Goal: Task Accomplishment & Management: Complete application form

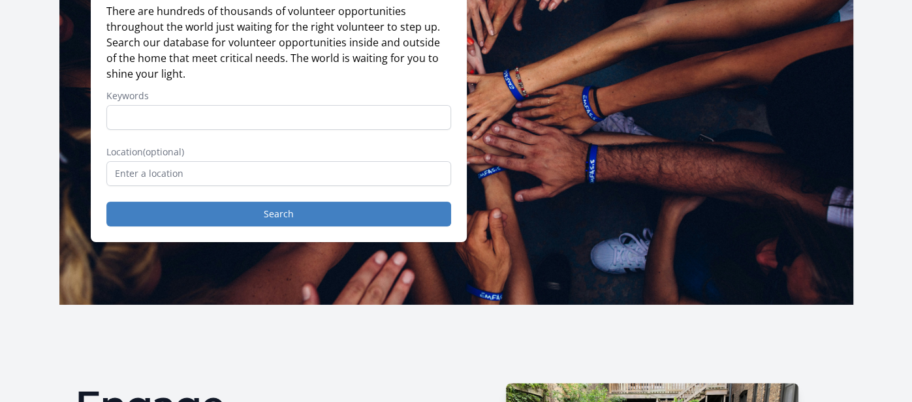
scroll to position [157, 0]
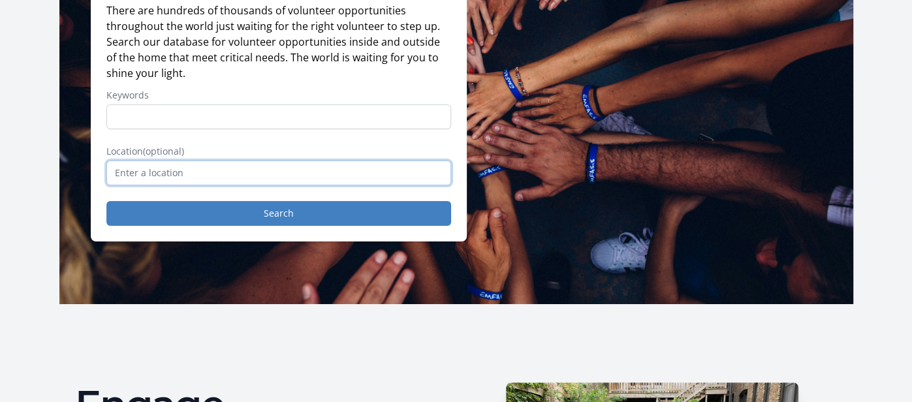
click at [126, 185] on input "text" at bounding box center [278, 173] width 345 height 25
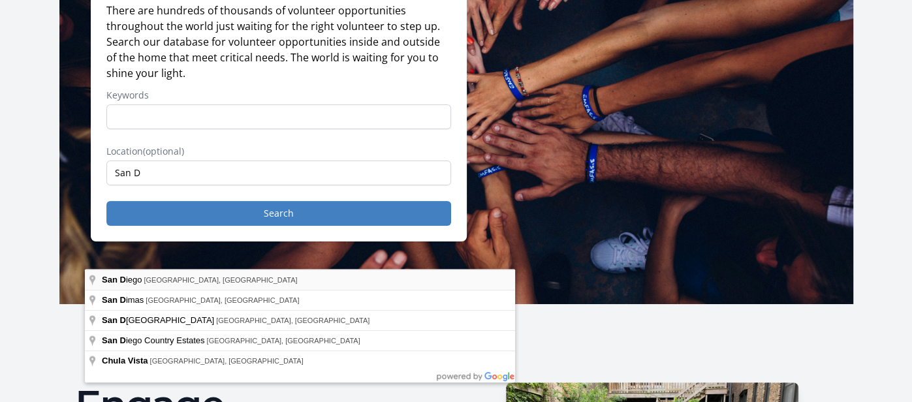
type input "San Diego, CA, USA"
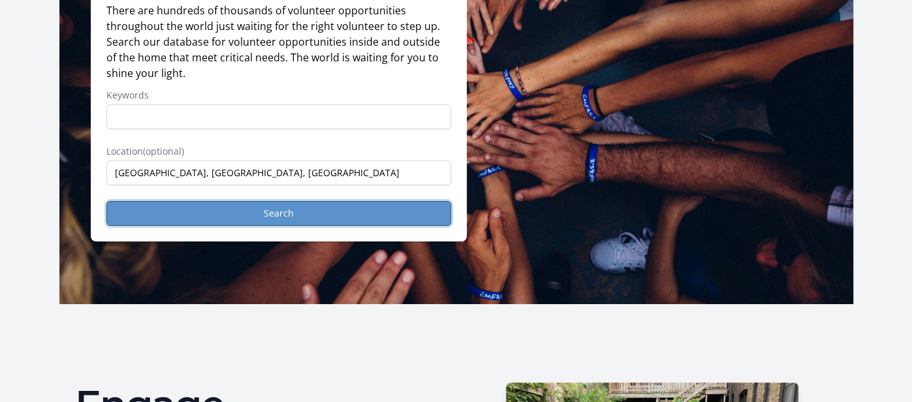
click at [293, 226] on button "Search" at bounding box center [278, 213] width 345 height 25
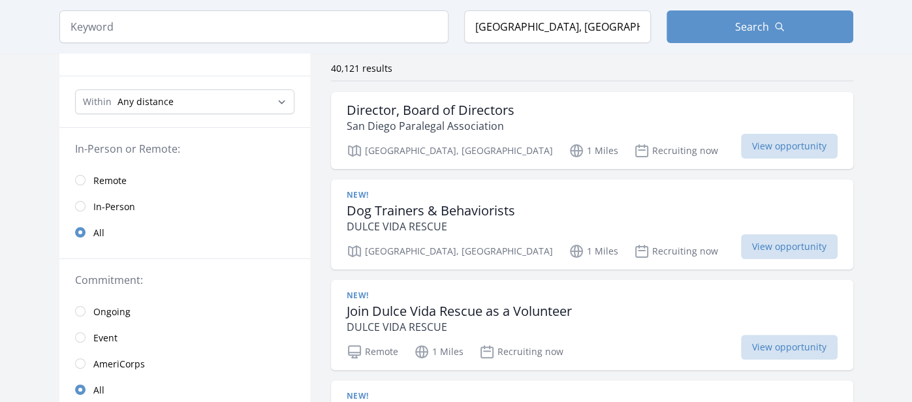
scroll to position [101, 0]
click at [295, 113] on select "Any distance , 5 Miles , 20 Miles , 50 Miles , 100 Miles" at bounding box center [184, 100] width 219 height 25
select select "32186"
click at [75, 113] on select "Any distance , 5 Miles , 20 Miles , 50 Miles , 100 Miles" at bounding box center [184, 100] width 219 height 25
click at [75, 210] on input "radio" at bounding box center [80, 205] width 10 height 10
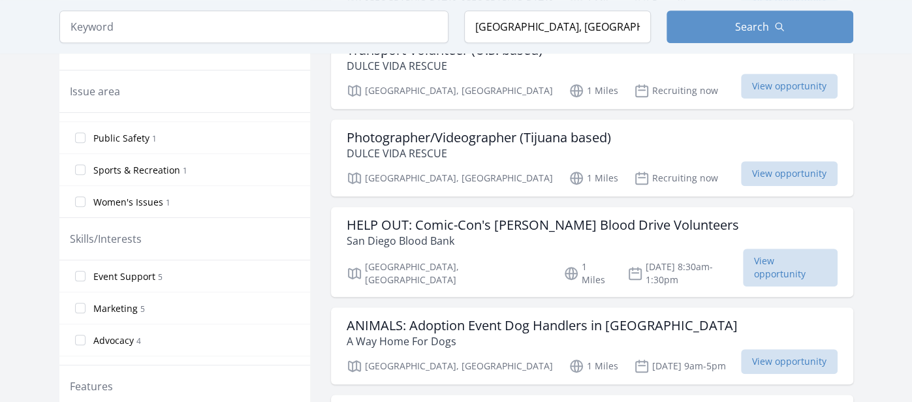
scroll to position [820, 0]
click at [75, 175] on input "Sports & Recreation 1" at bounding box center [80, 170] width 10 height 10
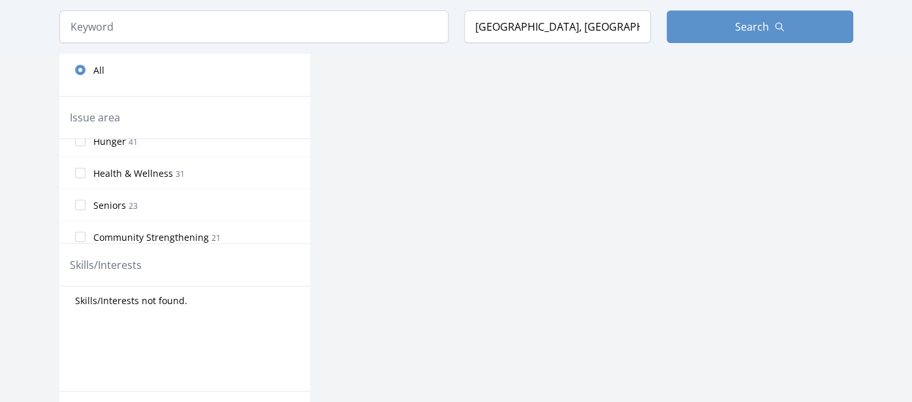
scroll to position [47, 0]
click at [75, 177] on input "Health & Wellness 31" at bounding box center [80, 172] width 10 height 10
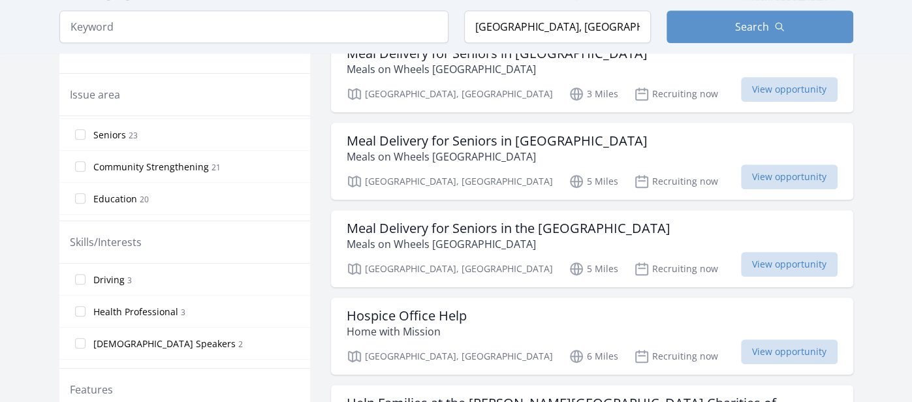
scroll to position [95, 0]
click at [75, 138] on input "Seniors 23" at bounding box center [80, 133] width 10 height 10
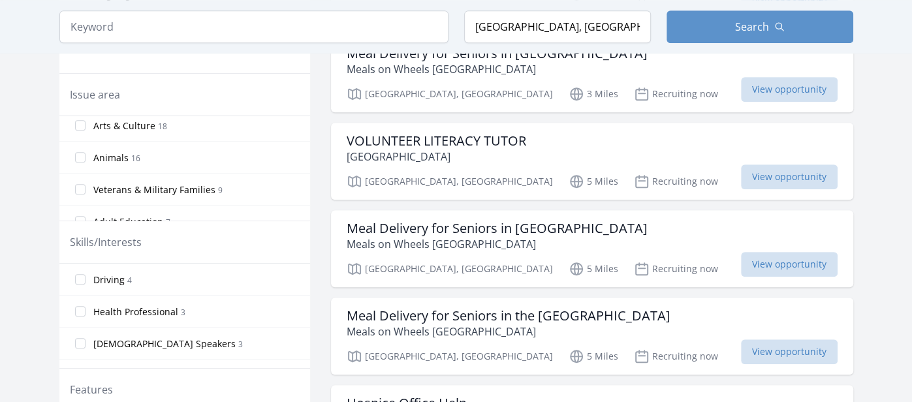
scroll to position [201, 0]
click at [75, 97] on input "Education 20" at bounding box center [80, 91] width 10 height 10
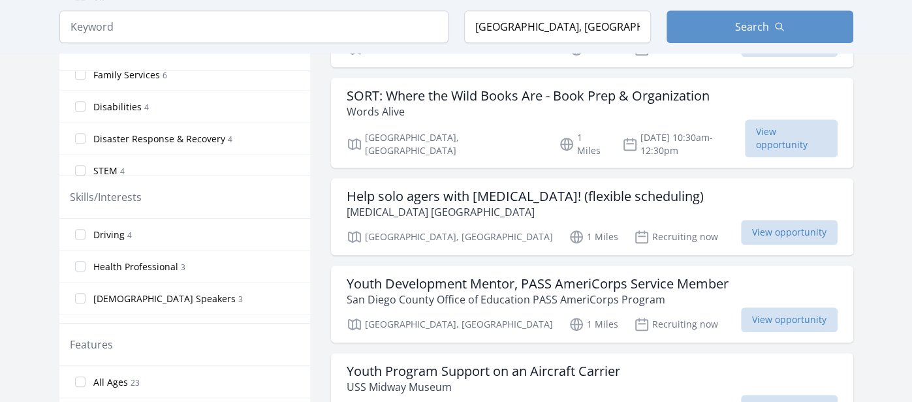
scroll to position [367, 0]
click at [75, 77] on input "Environment 7" at bounding box center [80, 72] width 10 height 10
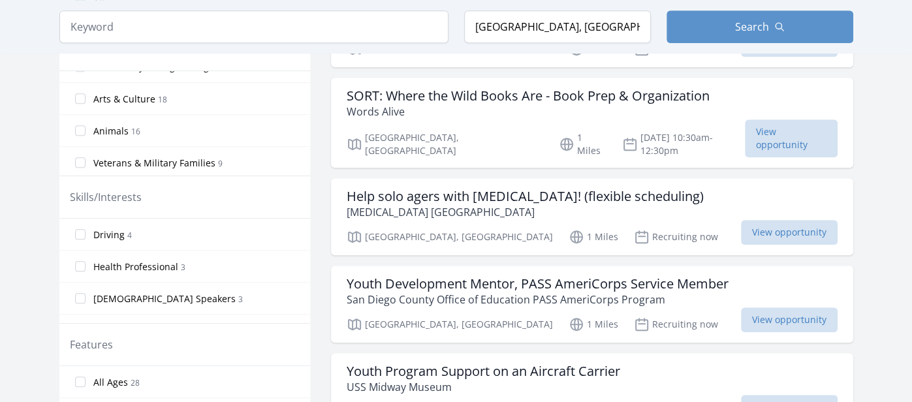
scroll to position [214, 0]
click at [75, 103] on input "Arts & Culture 18" at bounding box center [80, 97] width 10 height 10
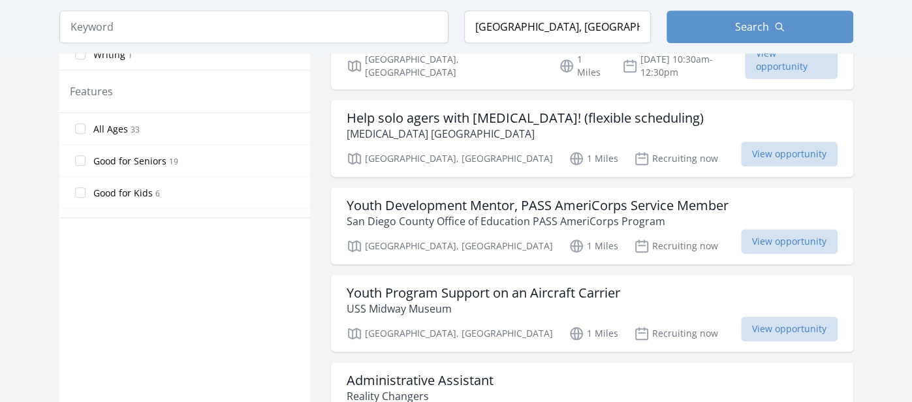
scroll to position [417, 0]
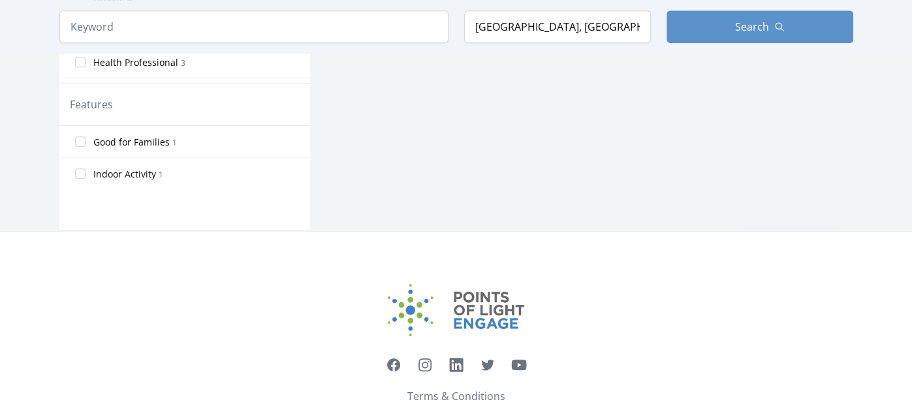
scroll to position [29, 0]
click at [75, 34] on input "Event Support 3" at bounding box center [80, 29] width 10 height 10
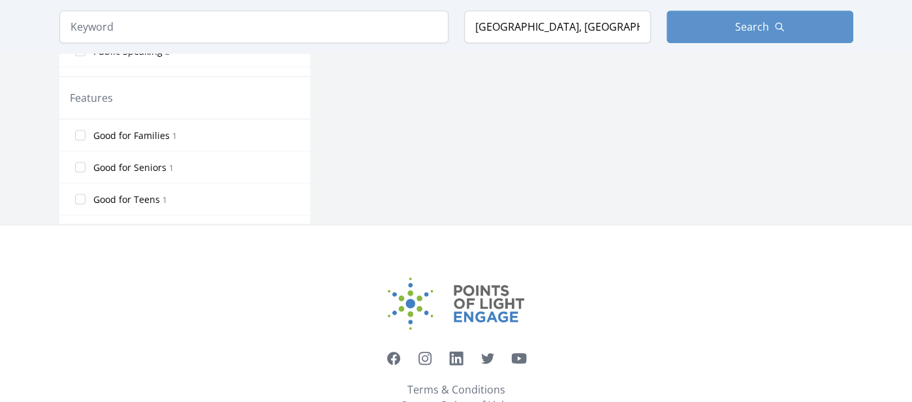
scroll to position [193, 0]
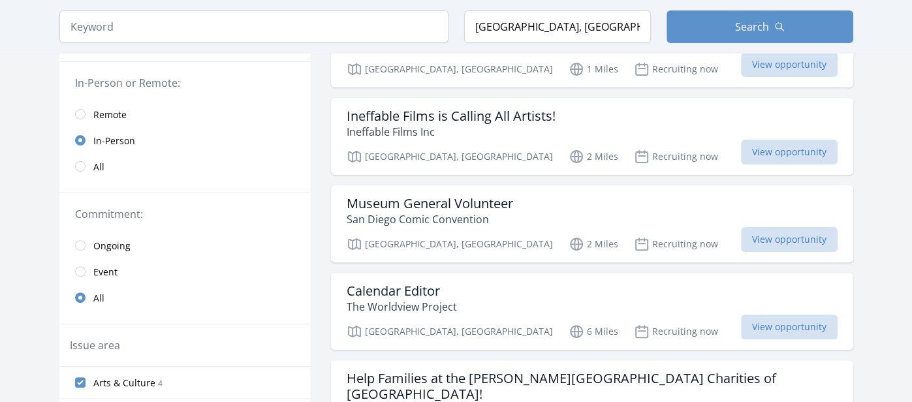
scroll to position [181, 0]
click at [803, 165] on span "View opportunity" at bounding box center [789, 152] width 97 height 25
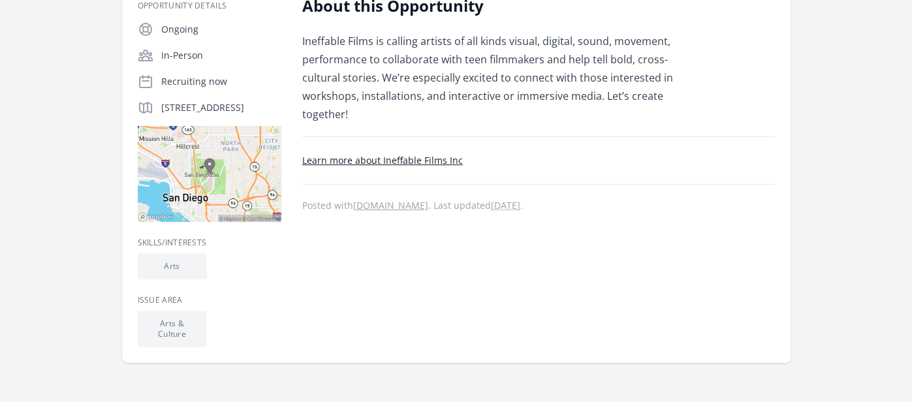
scroll to position [243, 0]
click at [389, 168] on link "Learn more about Ineffable Films Inc" at bounding box center [382, 161] width 161 height 12
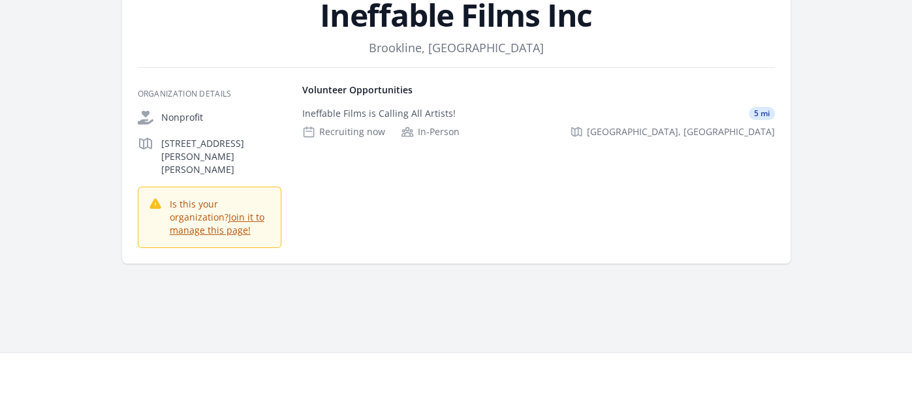
scroll to position [81, 0]
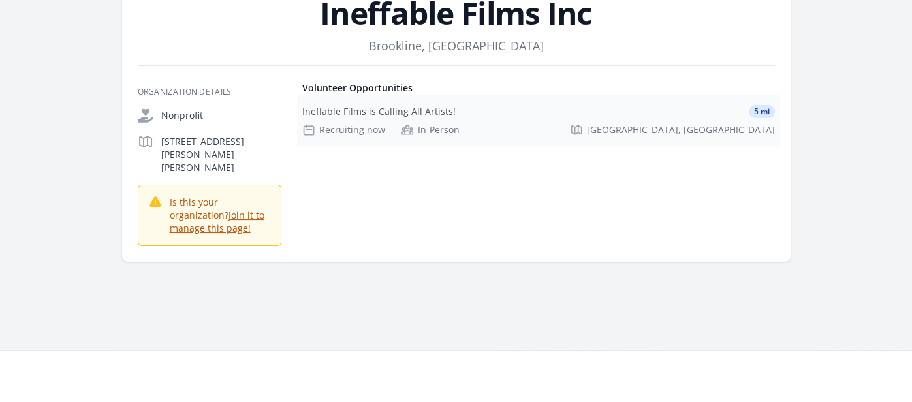
click at [348, 118] on div "Ineffable Films is Calling All Artists!" at bounding box center [378, 111] width 153 height 13
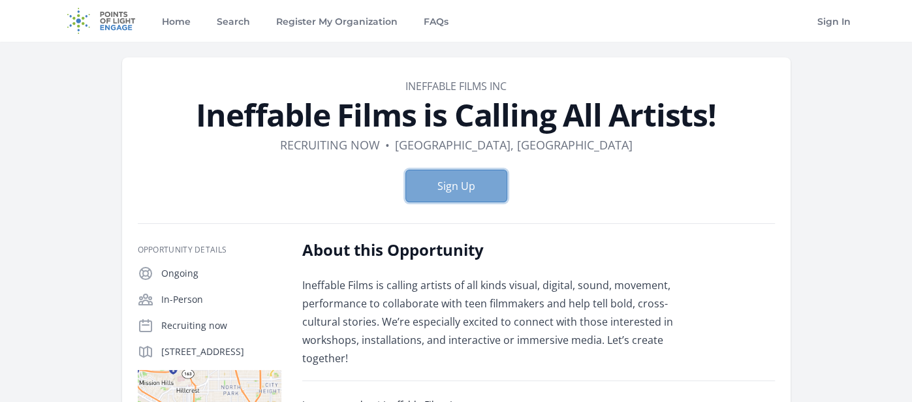
click at [451, 202] on button "Sign Up" at bounding box center [457, 186] width 102 height 33
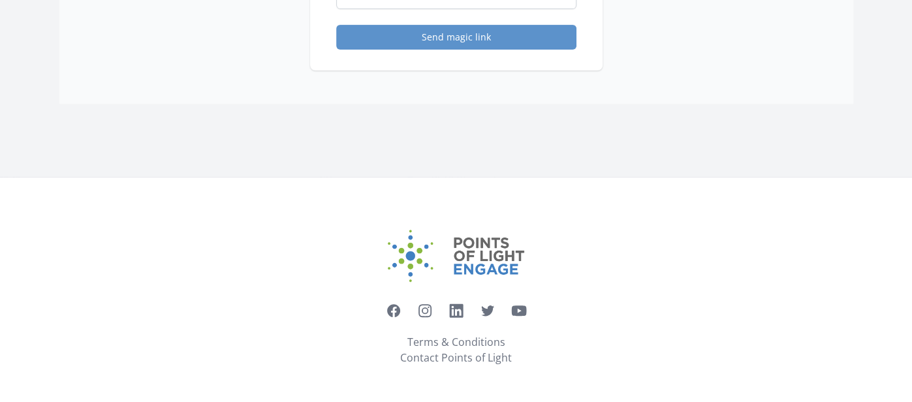
scroll to position [521, 0]
click at [466, 334] on link "Terms & Conditions" at bounding box center [457, 342] width 98 height 16
